Goal: Task Accomplishment & Management: Manage account settings

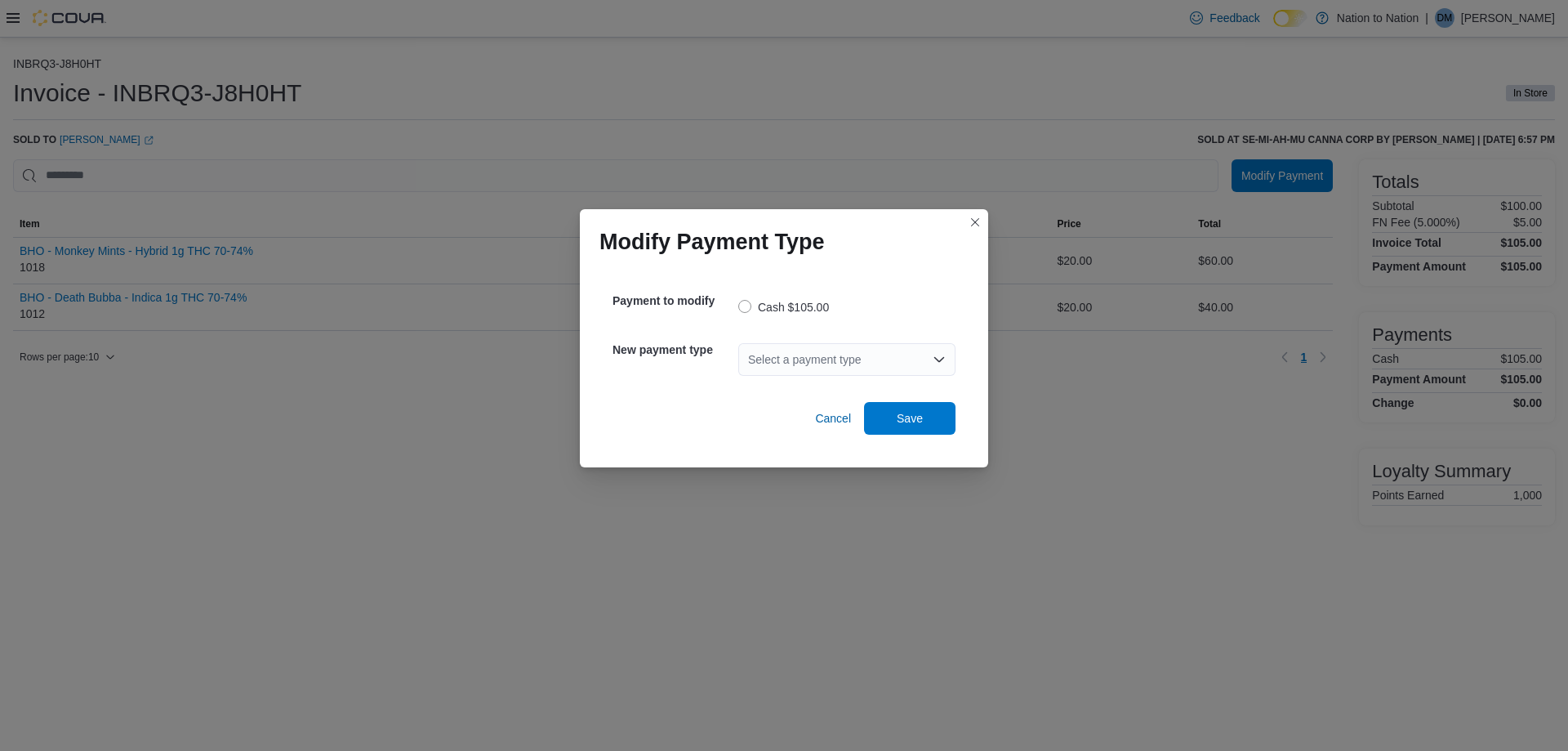
click at [848, 371] on div "Select a payment type" at bounding box center [847, 359] width 218 height 33
click at [817, 381] on span "Debit" at bounding box center [856, 388] width 178 height 17
click at [904, 429] on span "Save" at bounding box center [910, 417] width 72 height 33
